Goal: Task Accomplishment & Management: Manage account settings

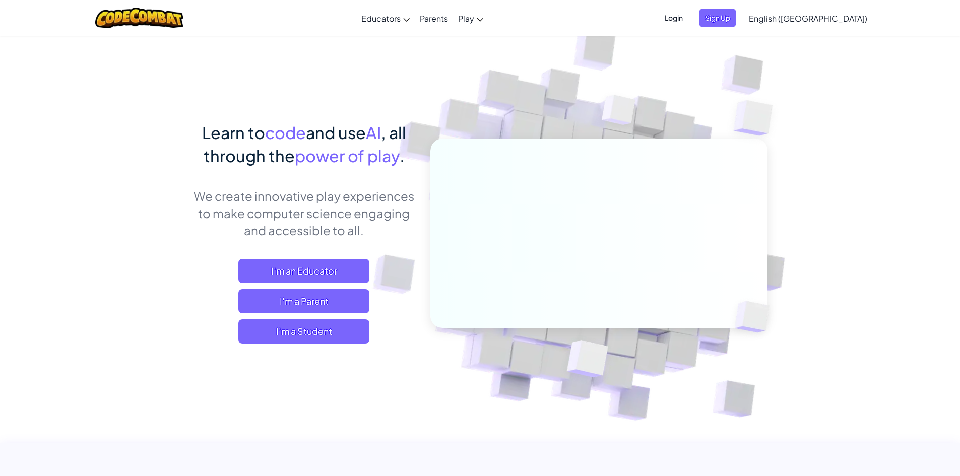
click at [689, 18] on span "Login" at bounding box center [673, 18] width 30 height 19
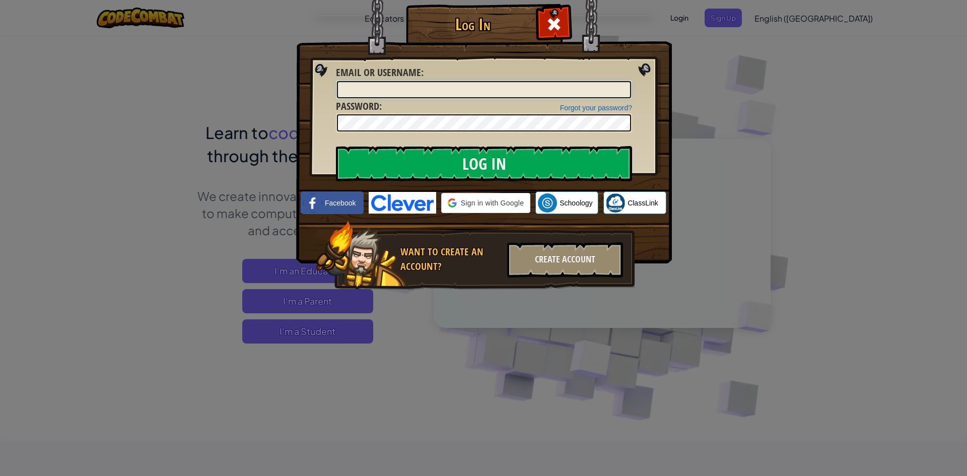
type input "[EMAIL_ADDRESS][DOMAIN_NAME]"
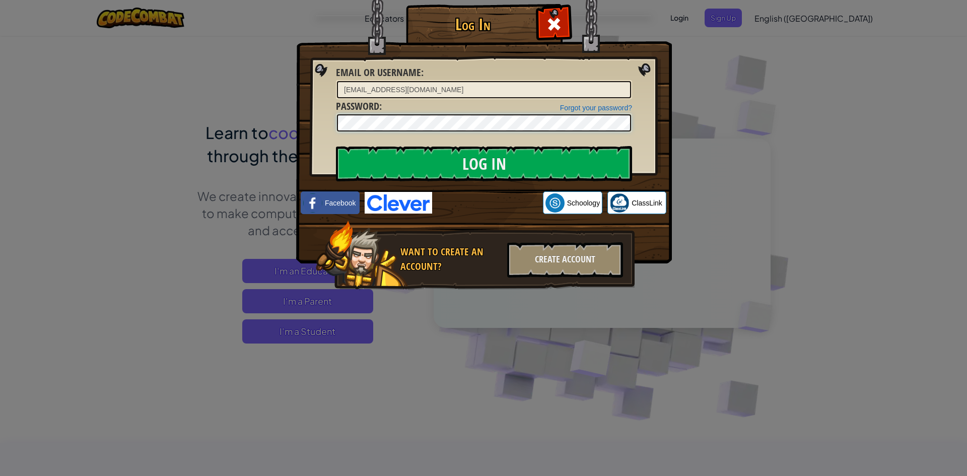
click at [325, 125] on div "Log In Unknown Error Email or Username : [EMAIL_ADDRESS][DOMAIN_NAME] Forgot yo…" at bounding box center [484, 161] width 336 height 293
drag, startPoint x: 408, startPoint y: 90, endPoint x: 307, endPoint y: 89, distance: 100.8
click at [316, 89] on div "Log In Unknown Error Email or Username : [EMAIL_ADDRESS][DOMAIN_NAME] Forgot yo…" at bounding box center [484, 161] width 336 height 293
